Goal: Find specific page/section: Find specific page/section

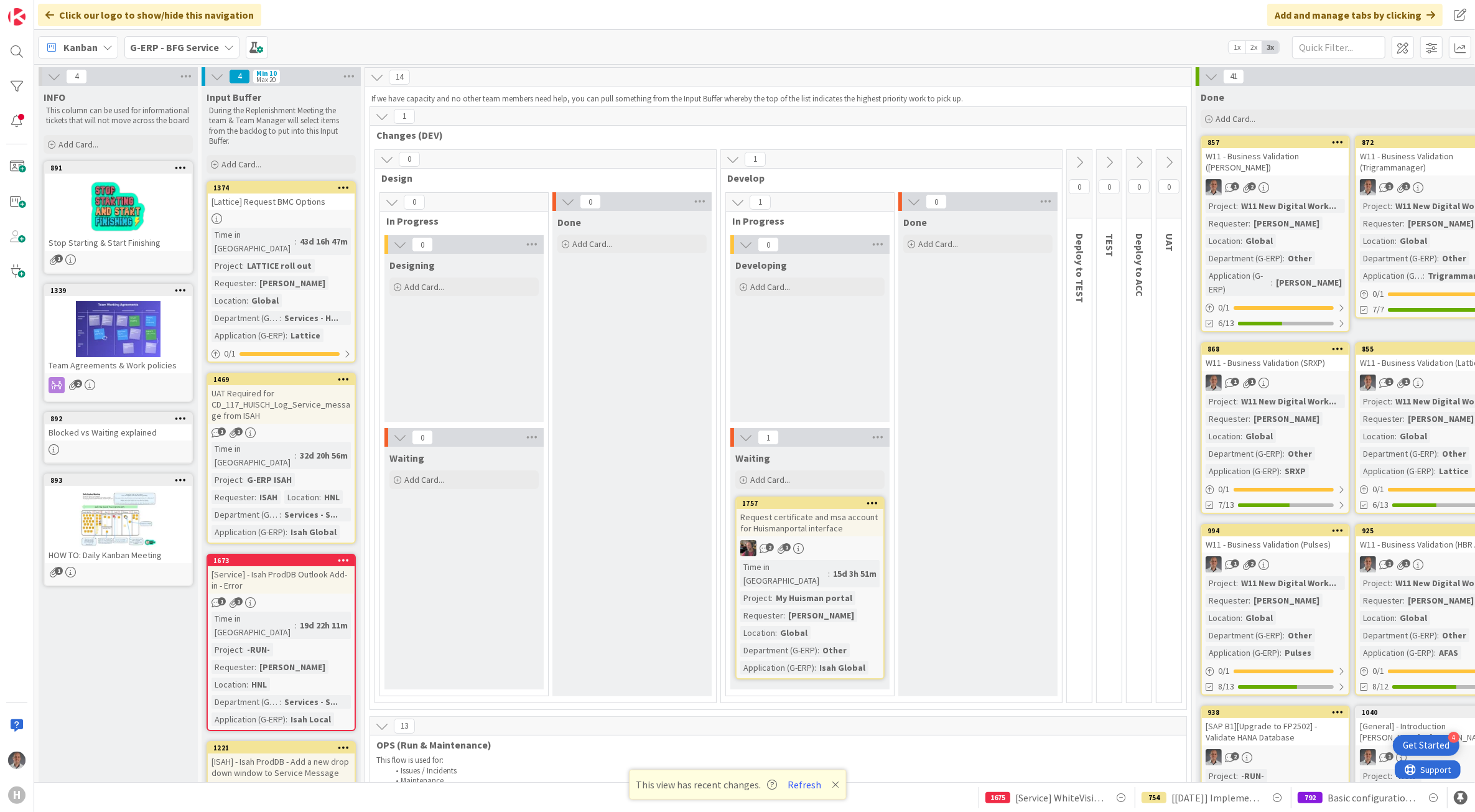
scroll to position [1089, 0]
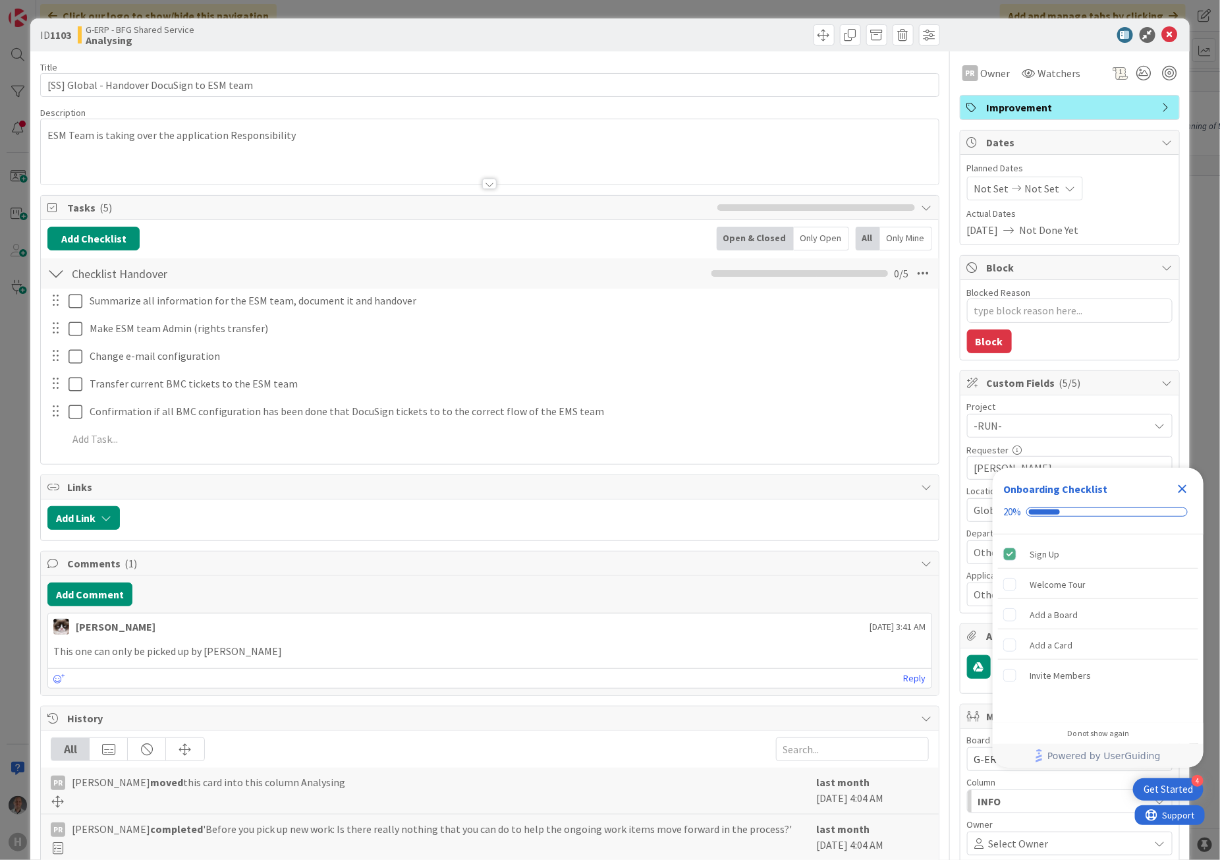
type textarea "x"
click at [1160, 43] on div "ID 1103 G-ERP - BFG Shared Service Analysing" at bounding box center [609, 34] width 1159 height 33
click at [1162, 35] on icon at bounding box center [1170, 35] width 16 height 16
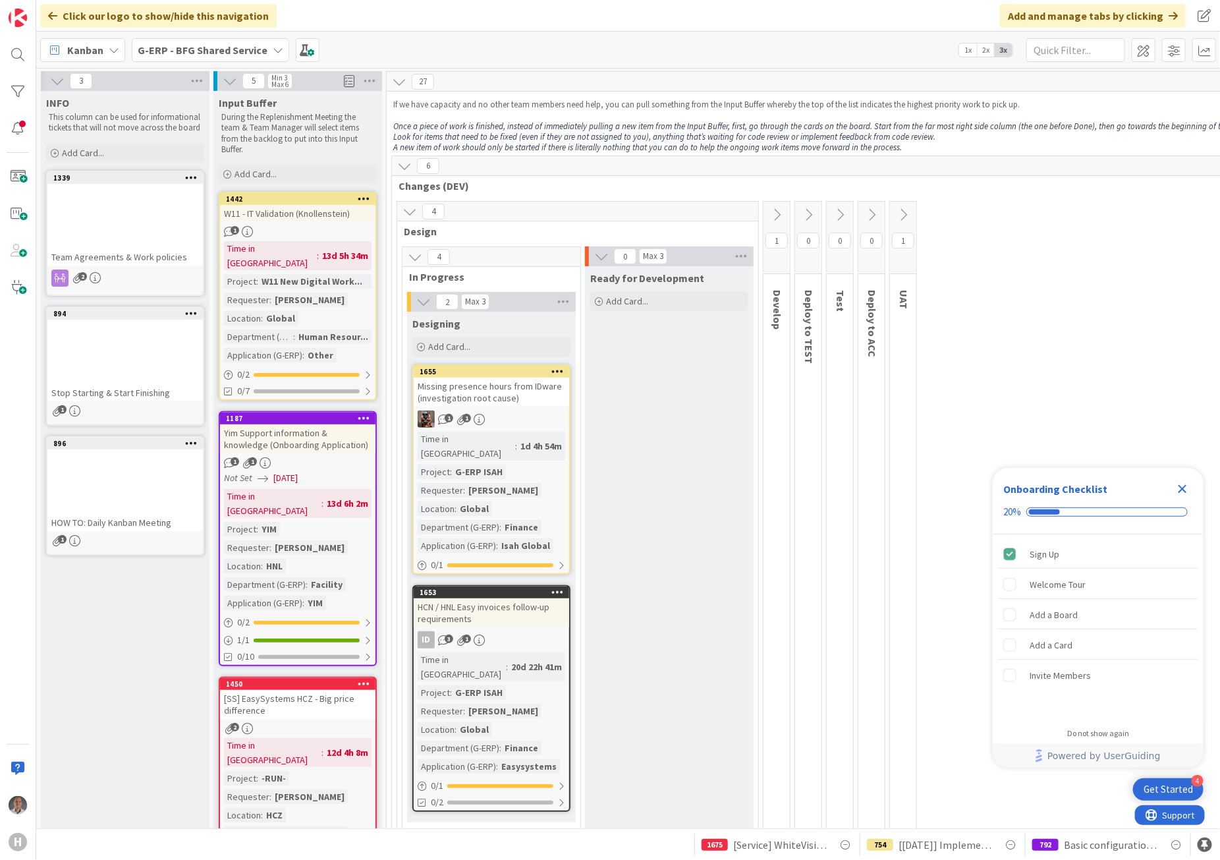
click at [1178, 490] on icon "Close Checklist" at bounding box center [1183, 489] width 16 height 16
